Goal: Transaction & Acquisition: Obtain resource

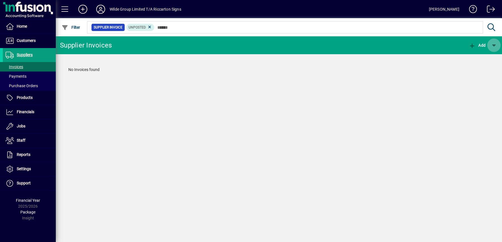
click at [496, 48] on span "button" at bounding box center [493, 45] width 13 height 13
click at [153, 28] on div at bounding box center [251, 121] width 502 height 242
click at [152, 28] on icon at bounding box center [149, 27] width 5 height 5
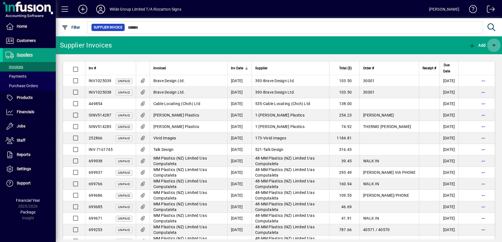
click at [494, 43] on span "button" at bounding box center [493, 45] width 13 height 13
click at [494, 45] on div at bounding box center [251, 121] width 502 height 242
click at [494, 45] on span "button" at bounding box center [493, 45] width 13 height 13
click at [494, 45] on div at bounding box center [251, 121] width 502 height 242
click at [414, 38] on mat-toolbar-row "Supplier Invoices Add" at bounding box center [279, 45] width 446 height 18
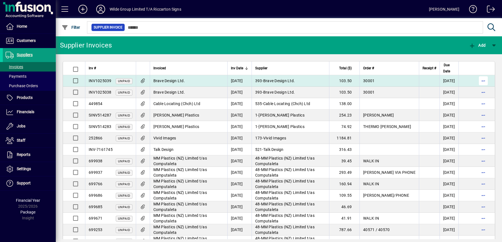
click at [483, 81] on span "button" at bounding box center [483, 80] width 13 height 13
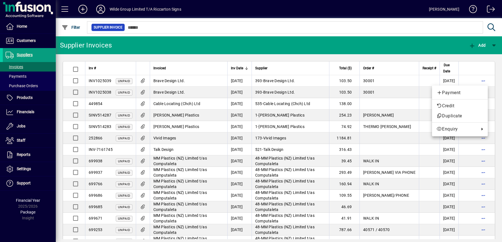
click at [313, 46] on div at bounding box center [251, 121] width 502 height 242
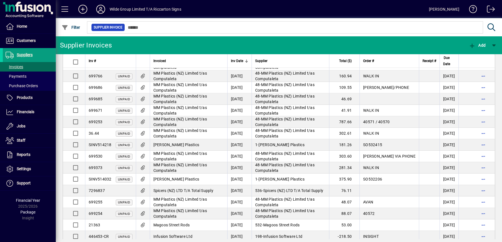
scroll to position [165, 0]
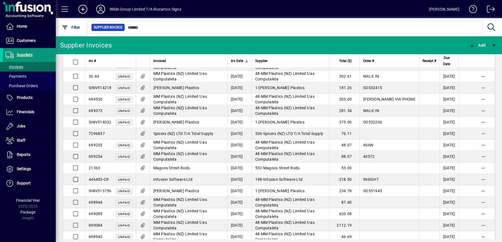
click at [22, 53] on span "Suppliers" at bounding box center [25, 54] width 16 height 4
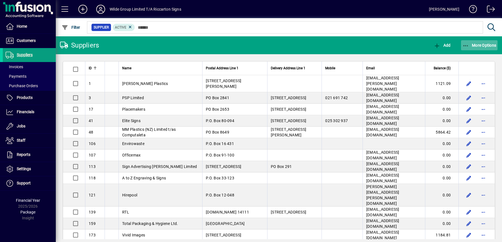
click at [485, 42] on span "button" at bounding box center [479, 45] width 37 height 13
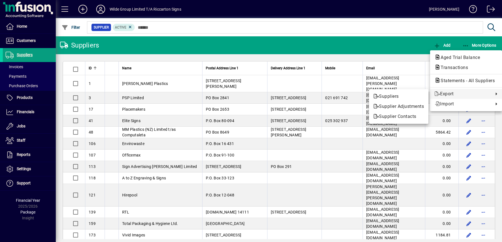
click at [382, 40] on div at bounding box center [251, 121] width 502 height 242
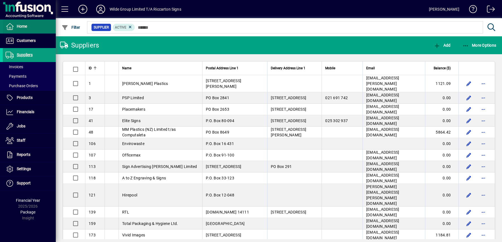
click at [25, 39] on span "Customers" at bounding box center [26, 40] width 19 height 4
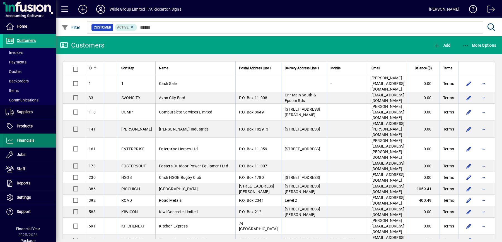
click at [29, 138] on span "Financials" at bounding box center [19, 140] width 32 height 7
click at [28, 140] on span "Financials" at bounding box center [26, 140] width 18 height 4
click at [34, 141] on span "Financials" at bounding box center [26, 140] width 18 height 4
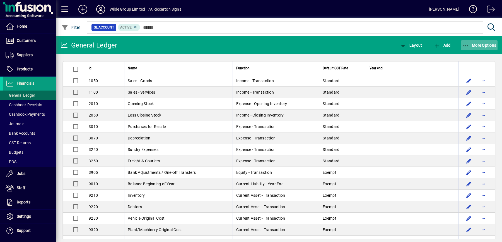
click at [488, 48] on span "button" at bounding box center [479, 45] width 37 height 13
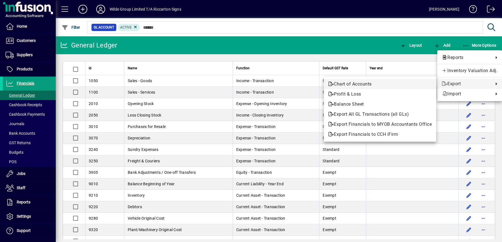
click at [405, 84] on span "Chart of Accounts" at bounding box center [380, 84] width 104 height 7
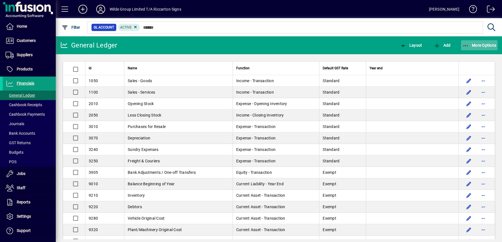
click at [493, 43] on span "More Options" at bounding box center [480, 45] width 34 height 4
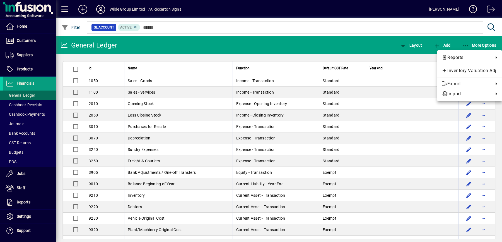
click at [254, 42] on div at bounding box center [251, 121] width 502 height 242
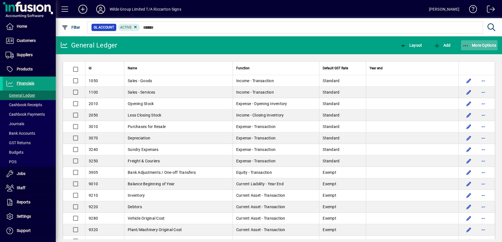
click at [486, 45] on span "More Options" at bounding box center [480, 45] width 34 height 4
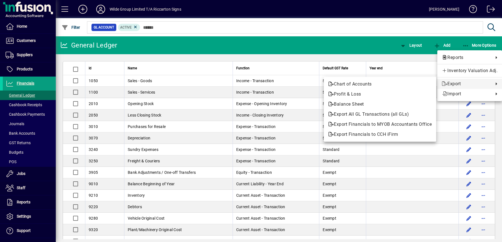
click at [263, 48] on div at bounding box center [251, 121] width 502 height 242
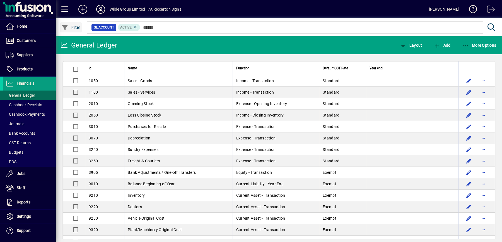
click at [63, 29] on icon "button" at bounding box center [65, 28] width 7 height 6
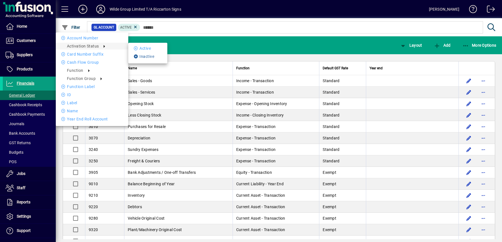
click at [140, 56] on li "Inactive" at bounding box center [147, 56] width 39 height 7
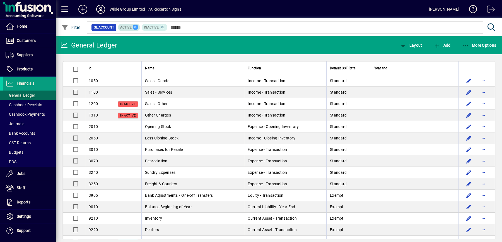
click at [138, 27] on icon at bounding box center [135, 27] width 5 height 5
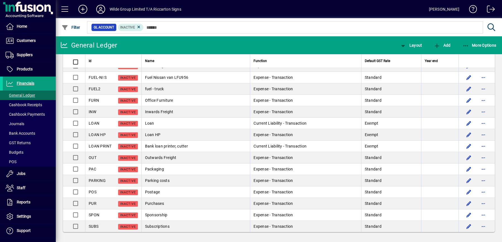
scroll to position [313, 0]
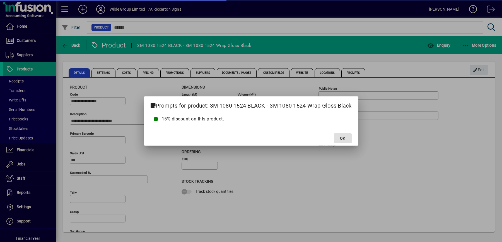
type input "**********"
click at [348, 138] on span at bounding box center [343, 137] width 18 height 13
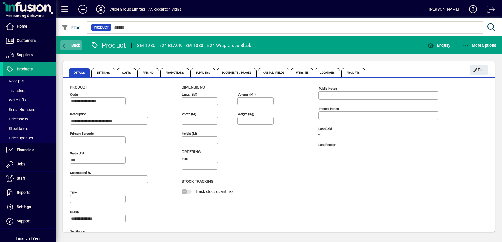
click at [76, 46] on span "Back" at bounding box center [71, 45] width 19 height 4
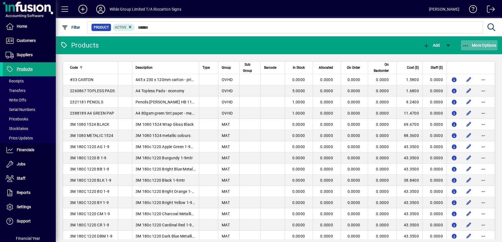
click at [473, 43] on span "More Options" at bounding box center [480, 45] width 34 height 4
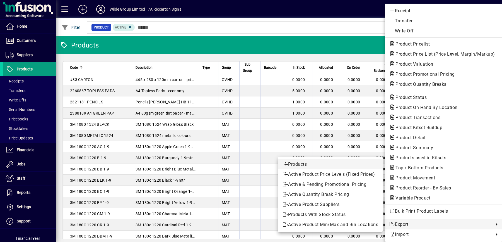
click at [351, 163] on span "Products" at bounding box center [331, 164] width 96 height 7
